Goal: Transaction & Acquisition: Purchase product/service

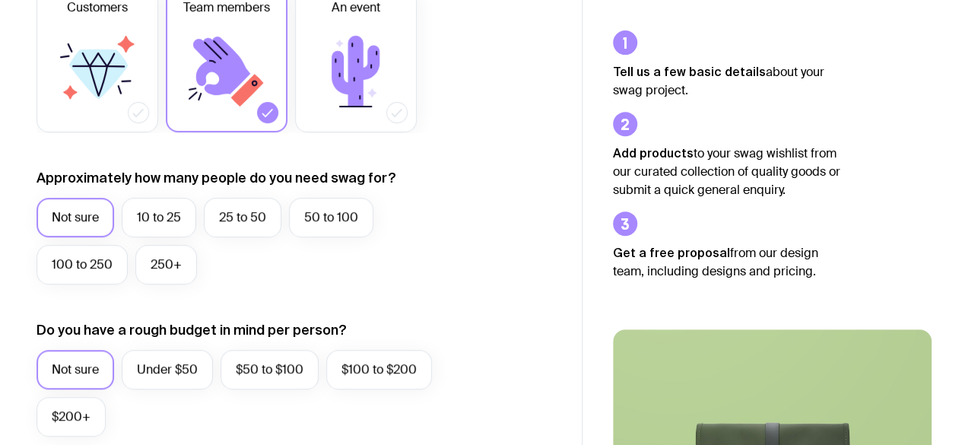
scroll to position [279, 0]
click at [171, 220] on label "10 to 25" at bounding box center [159, 217] width 75 height 40
click at [0, 0] on input "10 to 25" at bounding box center [0, 0] width 0 height 0
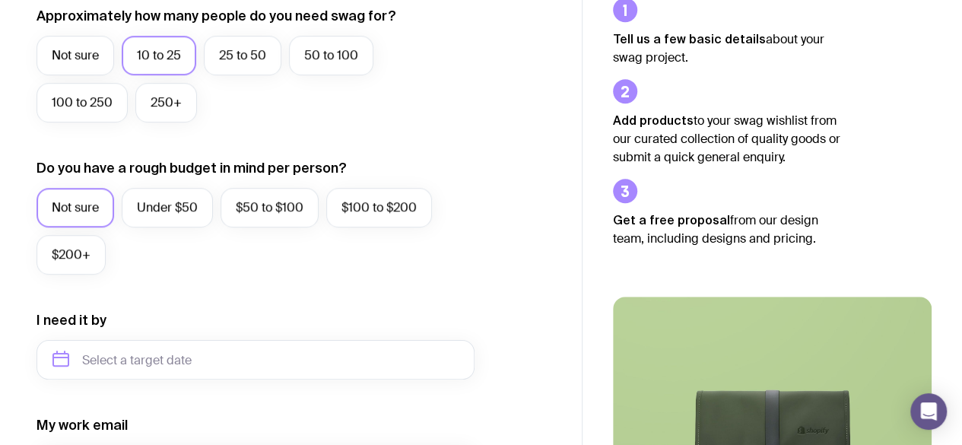
scroll to position [441, 0]
click at [161, 200] on label "Under $50" at bounding box center [167, 207] width 91 height 40
click at [0, 0] on input "Under $50" at bounding box center [0, 0] width 0 height 0
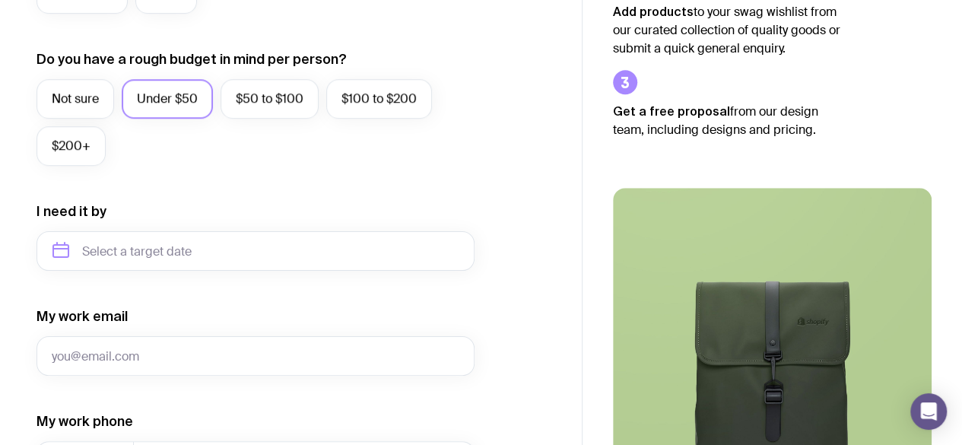
scroll to position [558, 0]
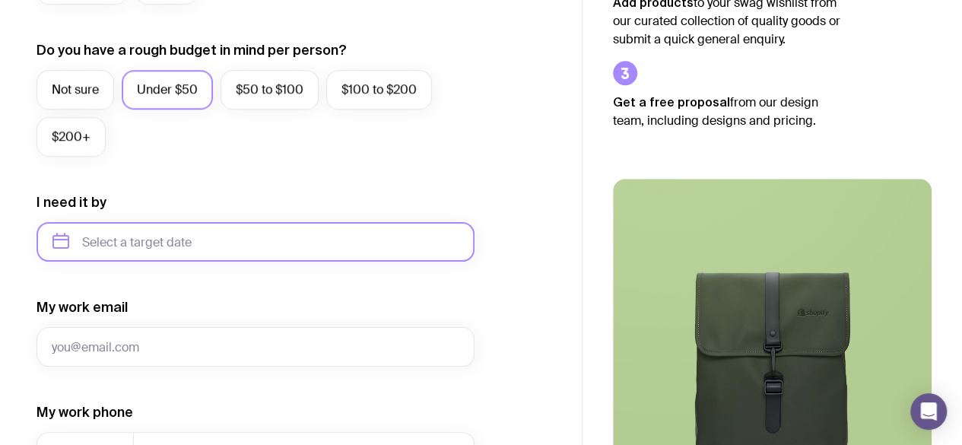
click at [208, 246] on input "text" at bounding box center [256, 242] width 438 height 40
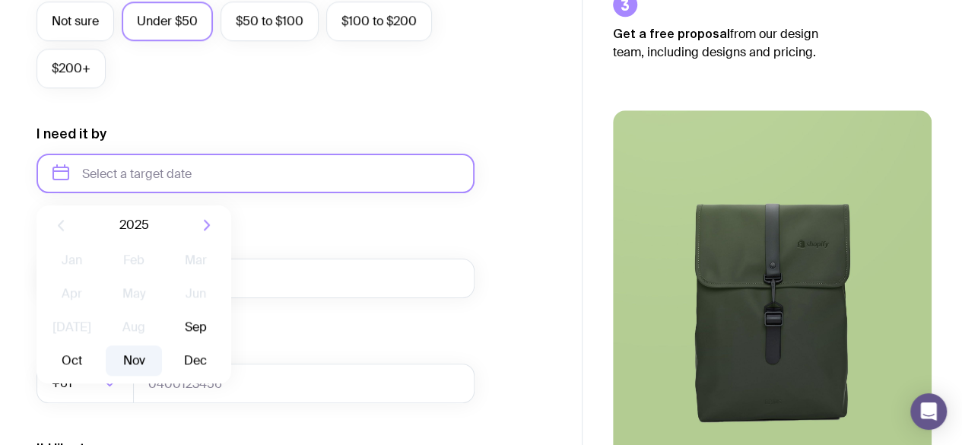
scroll to position [644, 0]
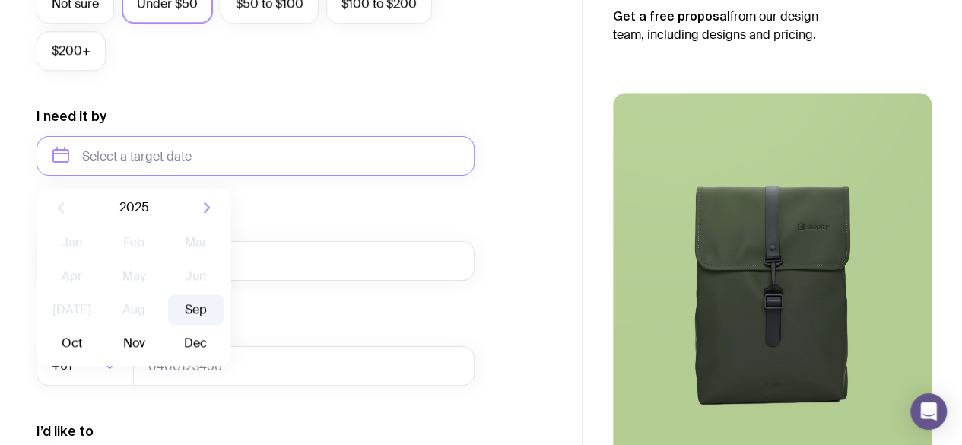
click at [100, 328] on button "Sep" at bounding box center [72, 343] width 56 height 30
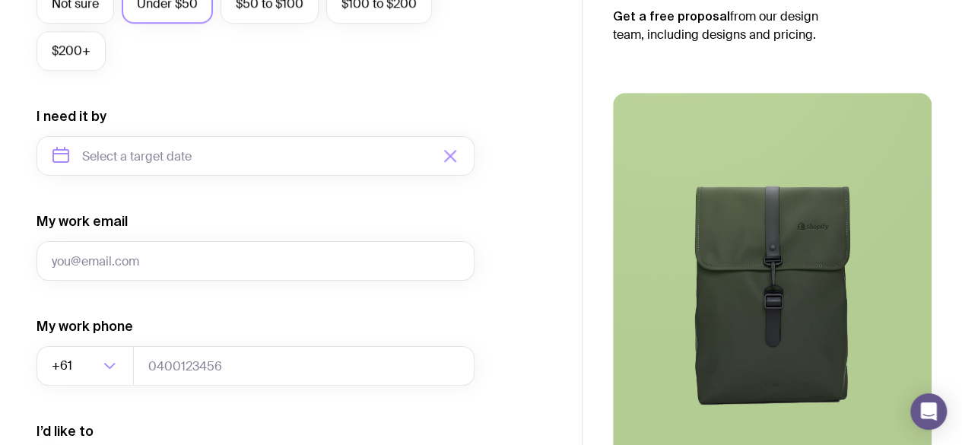
type input "[DATE]"
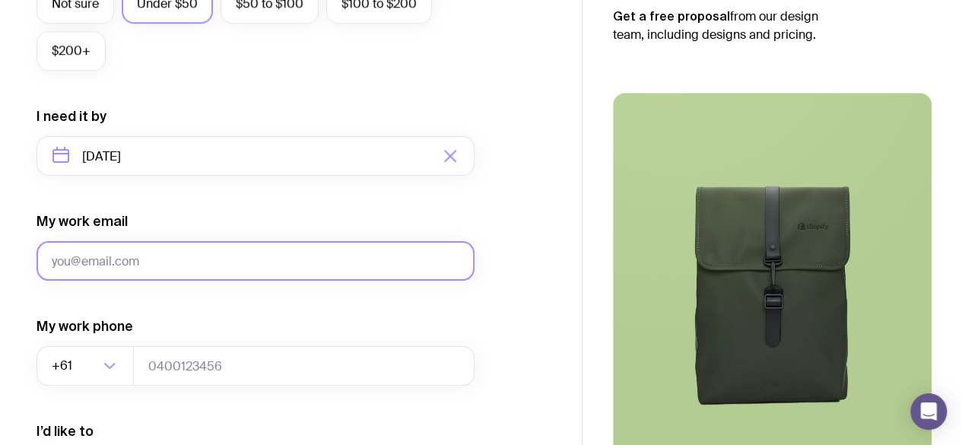
click at [173, 259] on input "My work email" at bounding box center [256, 261] width 438 height 40
type input "[EMAIL_ADDRESS][DOMAIN_NAME]"
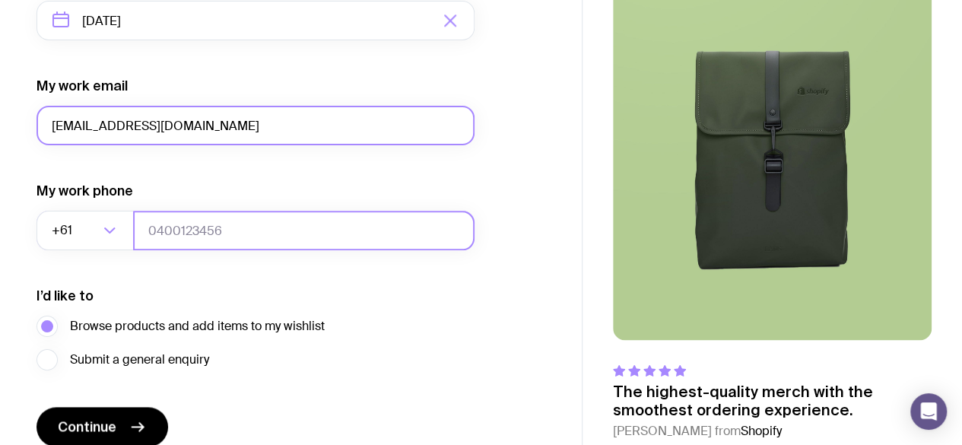
scroll to position [790, 0]
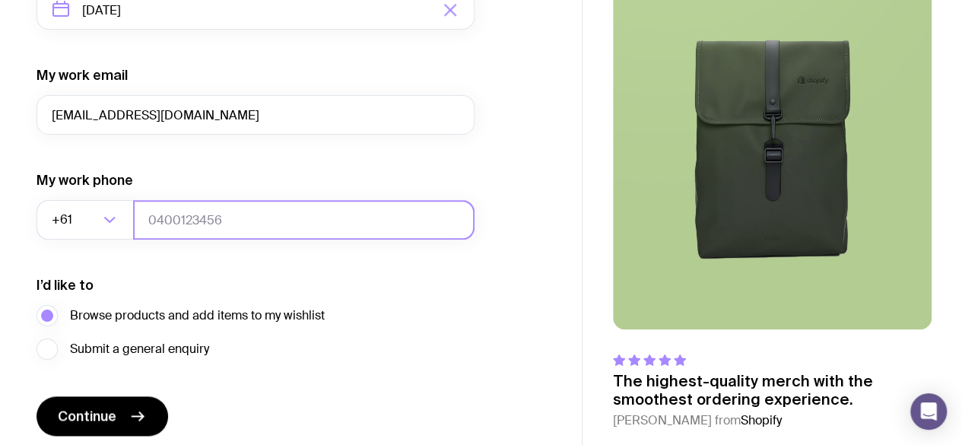
click at [205, 230] on input "tel" at bounding box center [304, 220] width 342 height 40
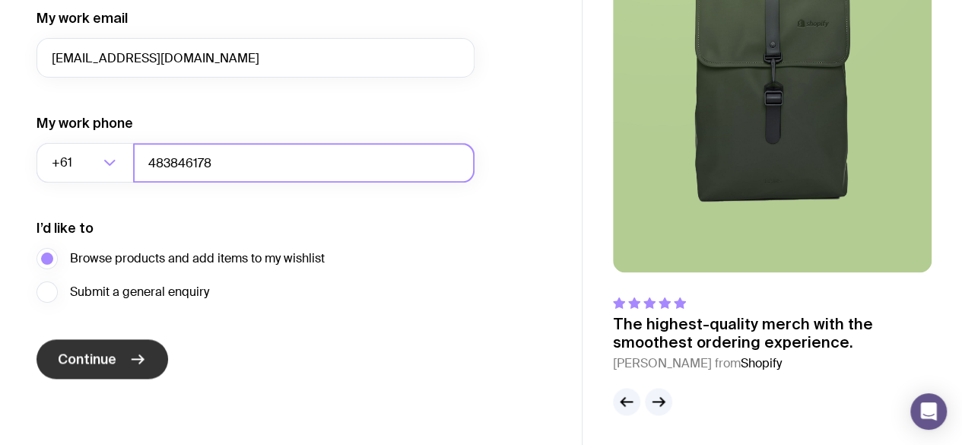
type input "483846178"
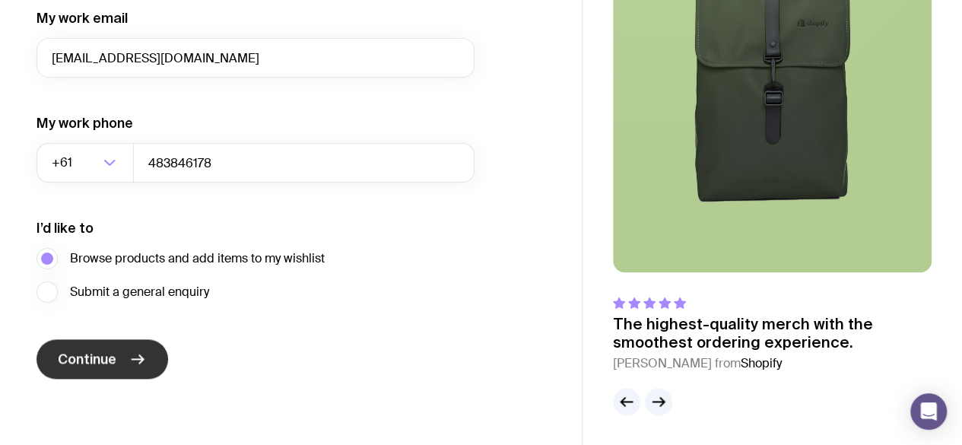
click at [100, 353] on span "Continue" at bounding box center [87, 359] width 59 height 18
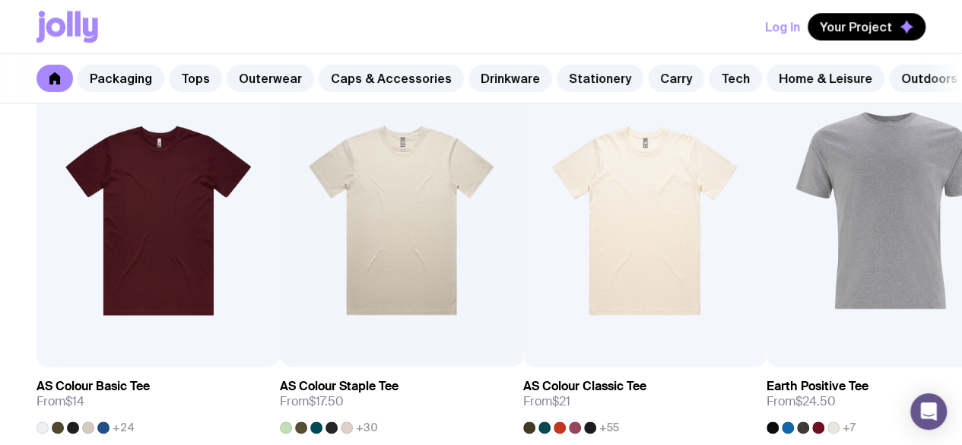
scroll to position [804, 0]
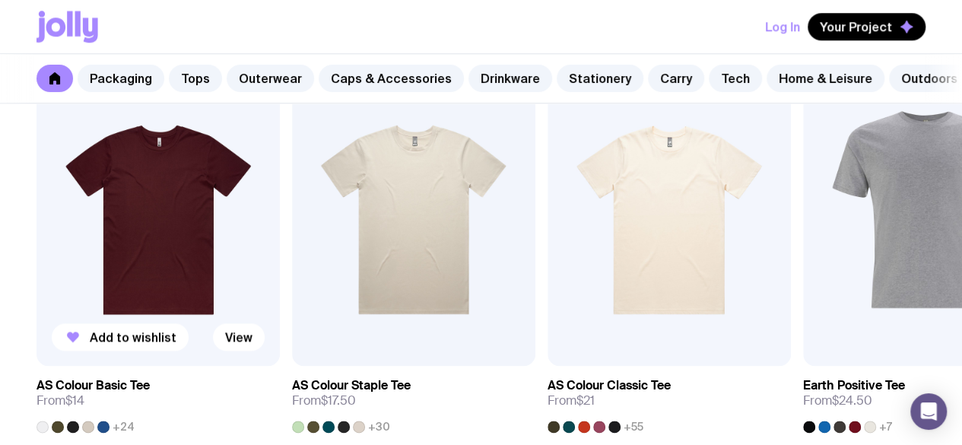
click at [143, 268] on img at bounding box center [158, 220] width 243 height 292
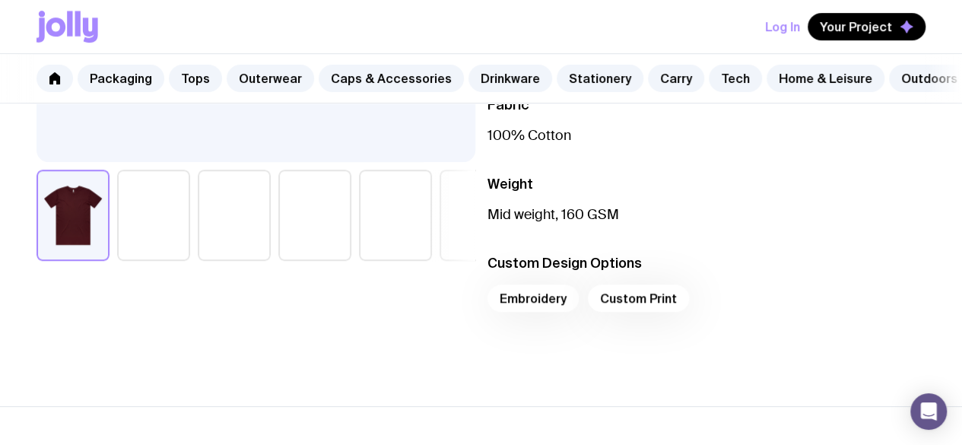
scroll to position [493, 0]
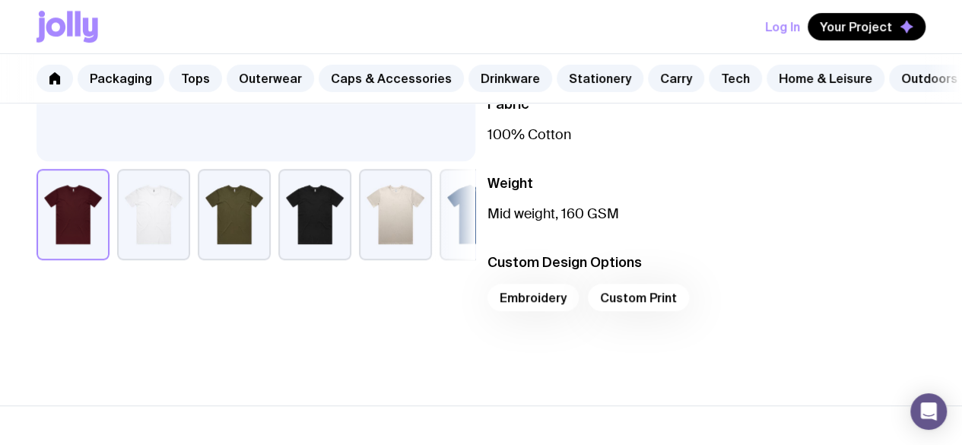
click at [660, 311] on div "Embroidery Custom Print" at bounding box center [707, 302] width 439 height 37
click at [658, 307] on div "Embroidery Custom Print" at bounding box center [707, 302] width 439 height 37
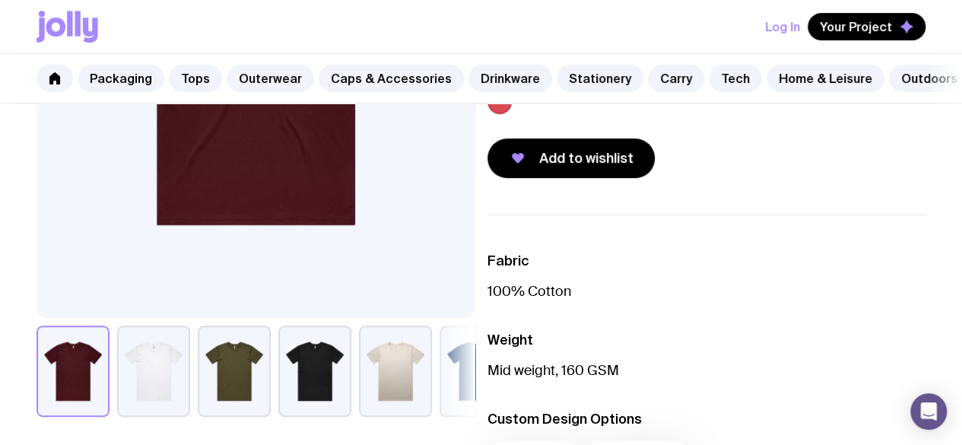
scroll to position [323, 0]
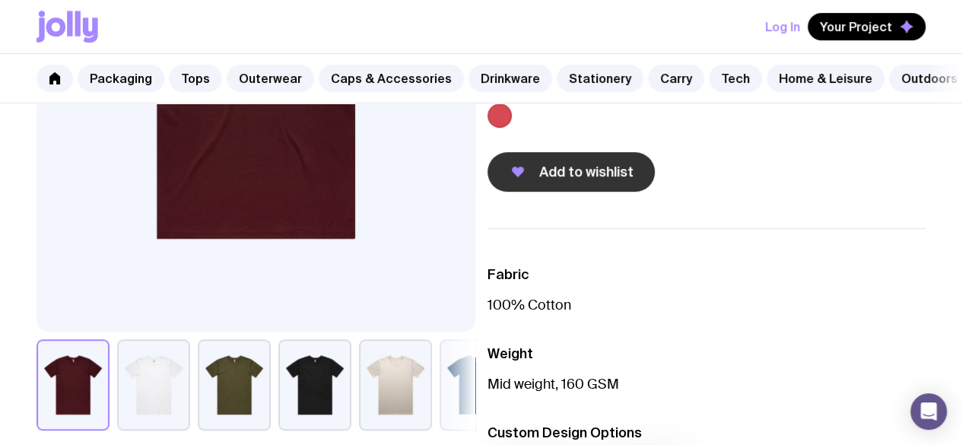
click at [593, 181] on span "Add to wishlist" at bounding box center [586, 172] width 94 height 18
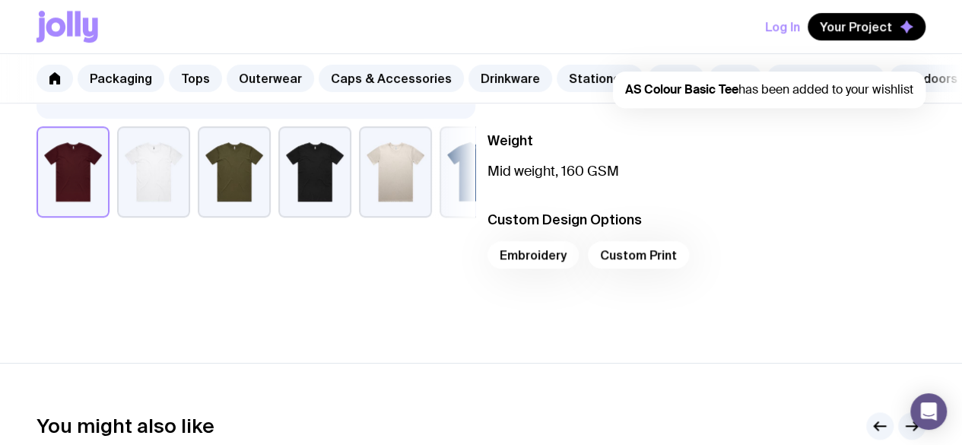
scroll to position [536, 0]
click at [636, 257] on div "Embroidery Custom Print" at bounding box center [707, 258] width 439 height 37
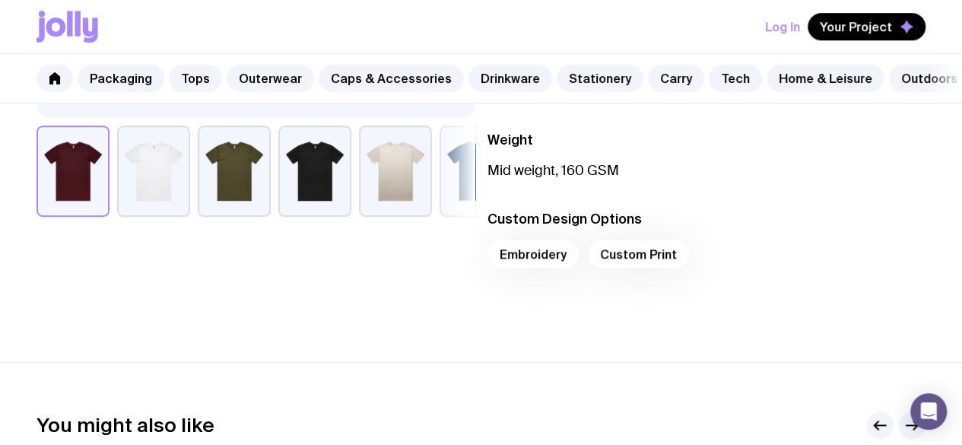
click at [647, 272] on div "Embroidery Custom Print" at bounding box center [707, 258] width 439 height 37
click at [528, 266] on div "Embroidery Custom Print" at bounding box center [707, 258] width 439 height 37
click at [631, 265] on div "Embroidery Custom Print" at bounding box center [707, 258] width 439 height 37
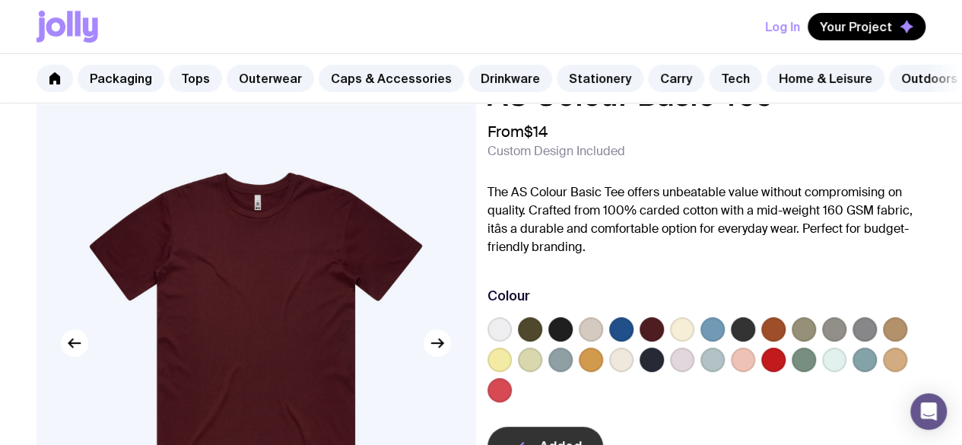
scroll to position [46, 0]
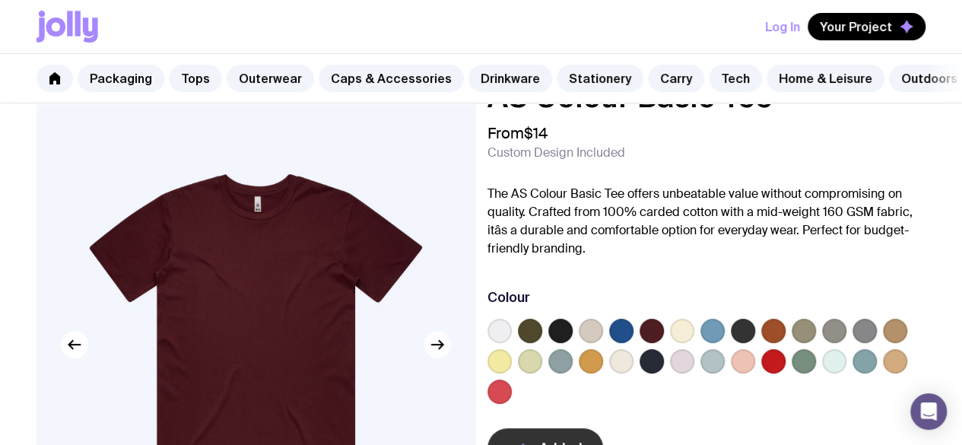
click at [444, 354] on icon "button" at bounding box center [437, 344] width 18 height 18
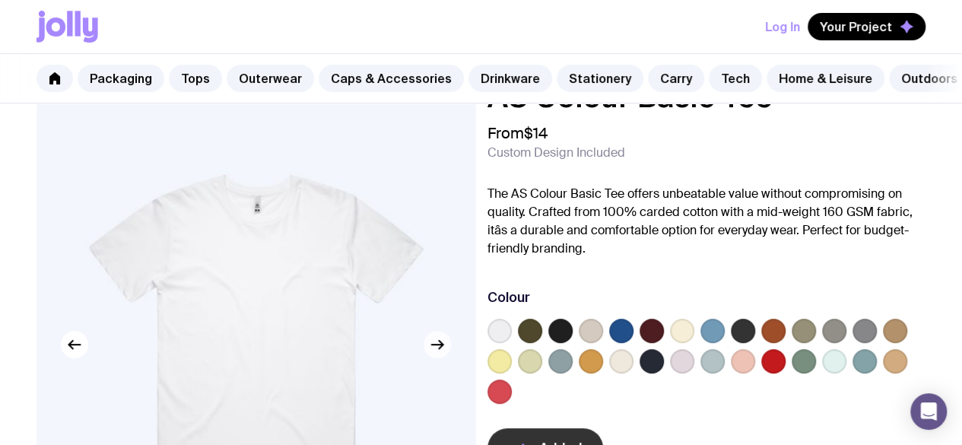
click at [444, 354] on icon "button" at bounding box center [437, 344] width 18 height 18
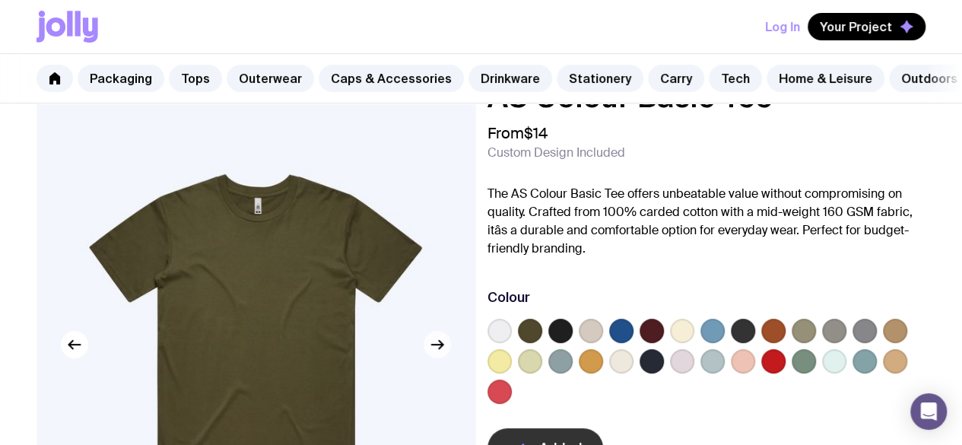
click at [444, 354] on icon "button" at bounding box center [437, 344] width 18 height 18
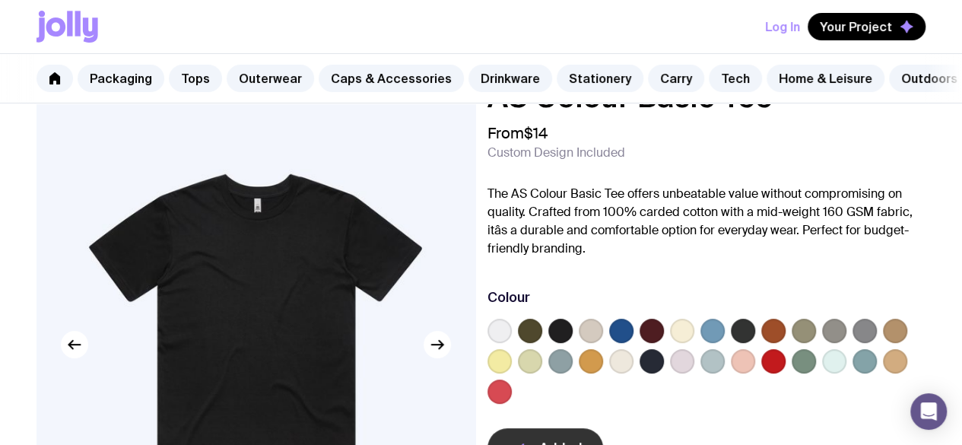
click at [598, 342] on div at bounding box center [707, 364] width 439 height 91
click at [573, 342] on label at bounding box center [560, 331] width 24 height 24
click at [0, 0] on input "radio" at bounding box center [0, 0] width 0 height 0
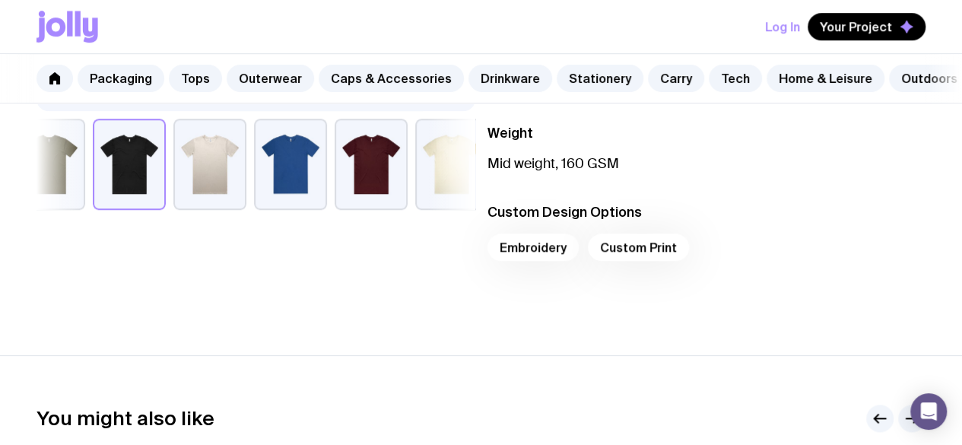
scroll to position [550, 0]
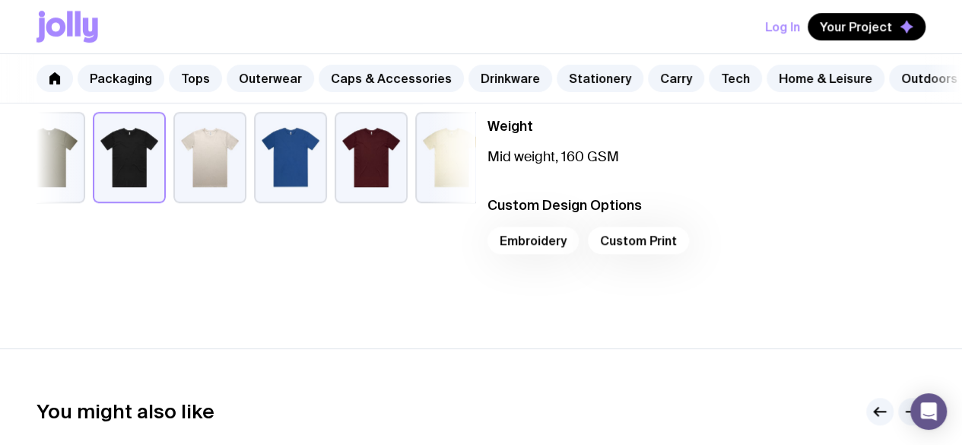
click at [657, 246] on div "Embroidery Custom Print" at bounding box center [707, 245] width 439 height 37
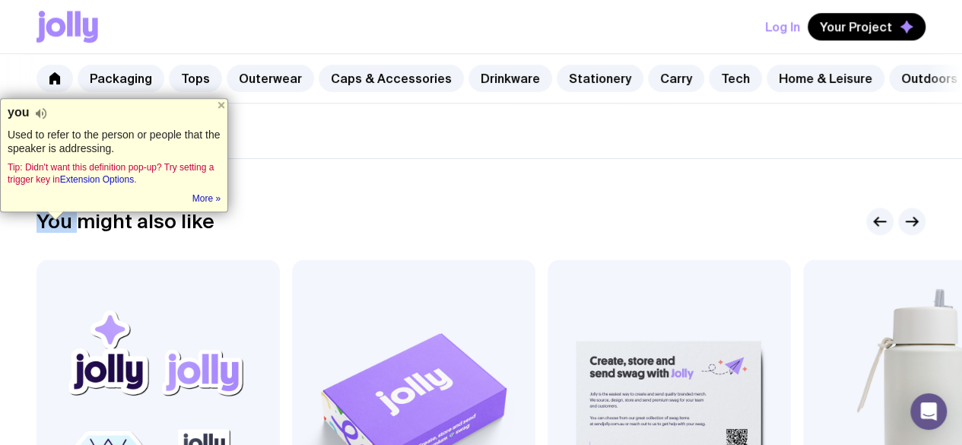
scroll to position [744, 0]
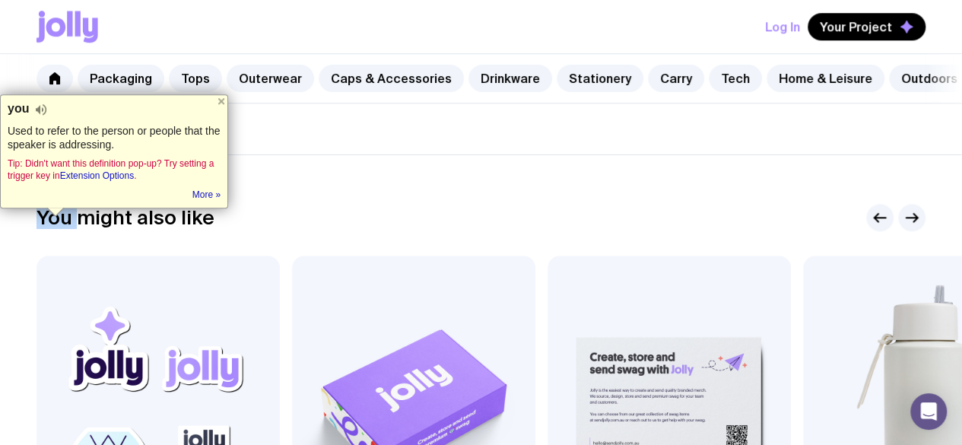
click at [545, 180] on section "You might also like Add to wishlist View Die Cut Stickers From $2 Add to wishli…" at bounding box center [481, 420] width 962 height 533
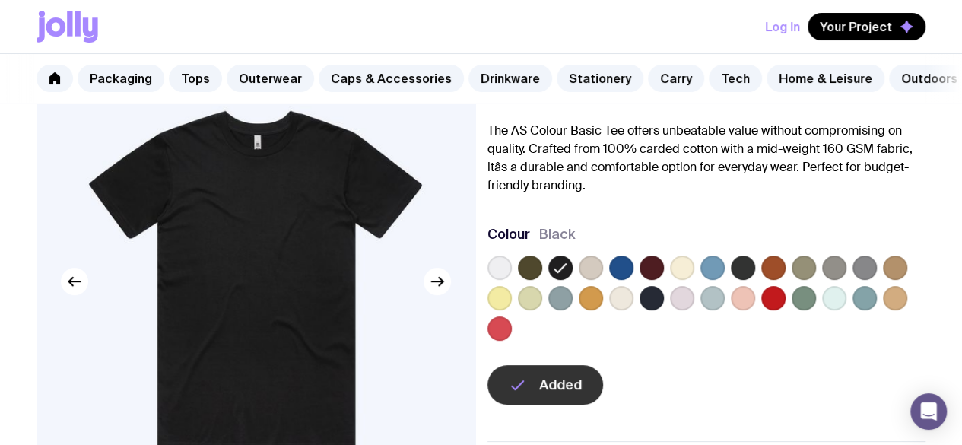
scroll to position [0, 0]
